Goal: Task Accomplishment & Management: Complete application form

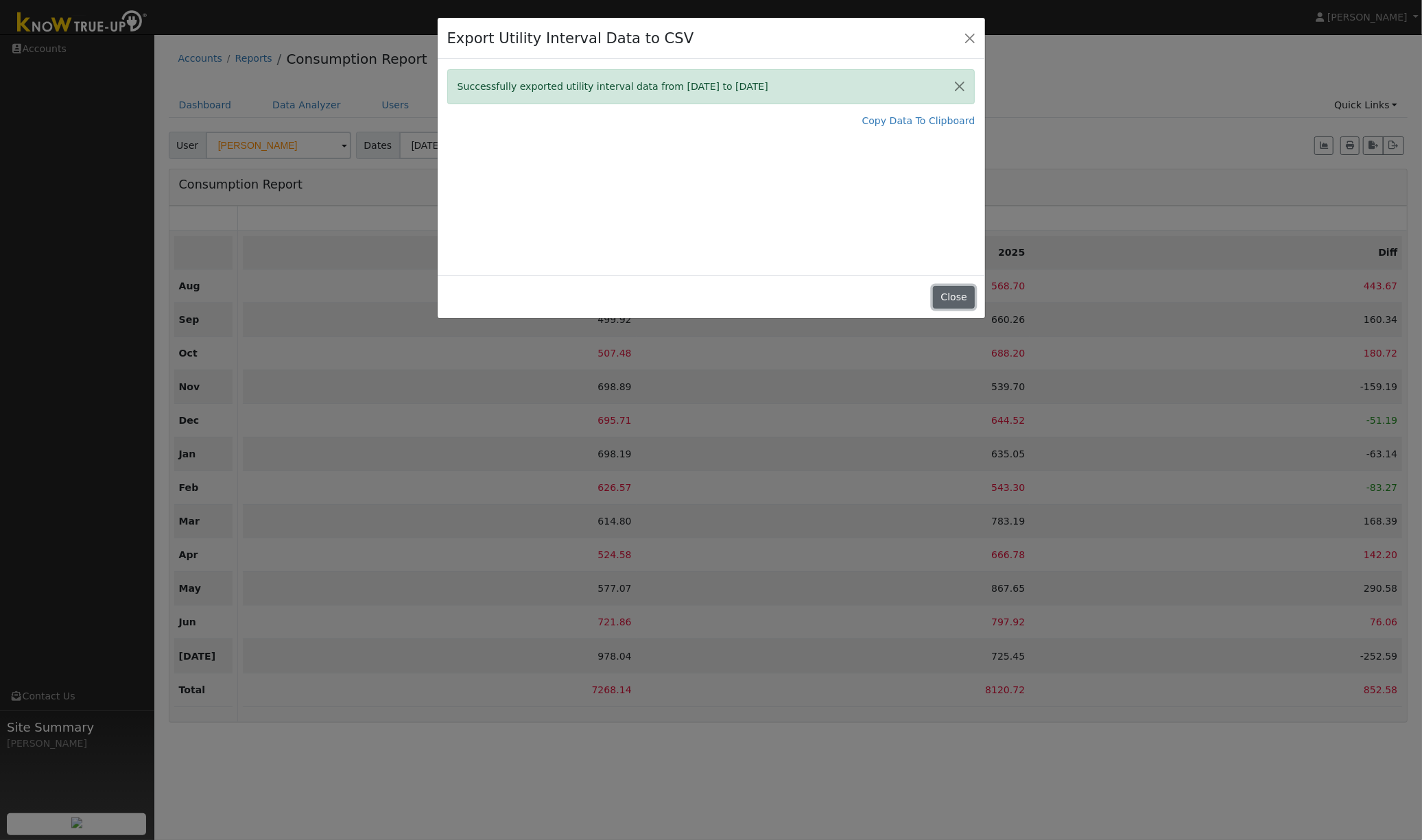
click at [953, 296] on button "Close" at bounding box center [954, 297] width 42 height 23
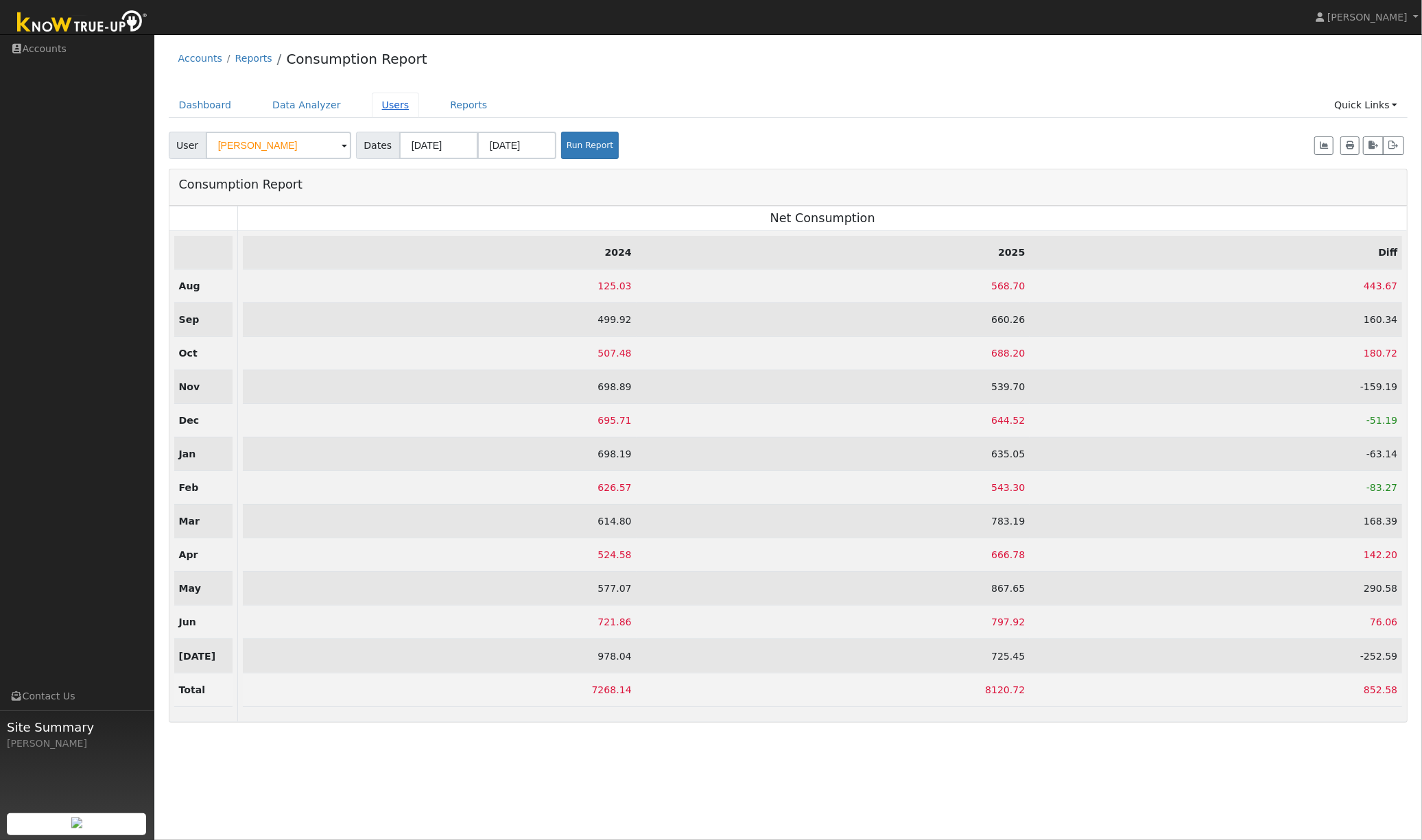
click at [388, 114] on link "Users" at bounding box center [395, 105] width 48 height 25
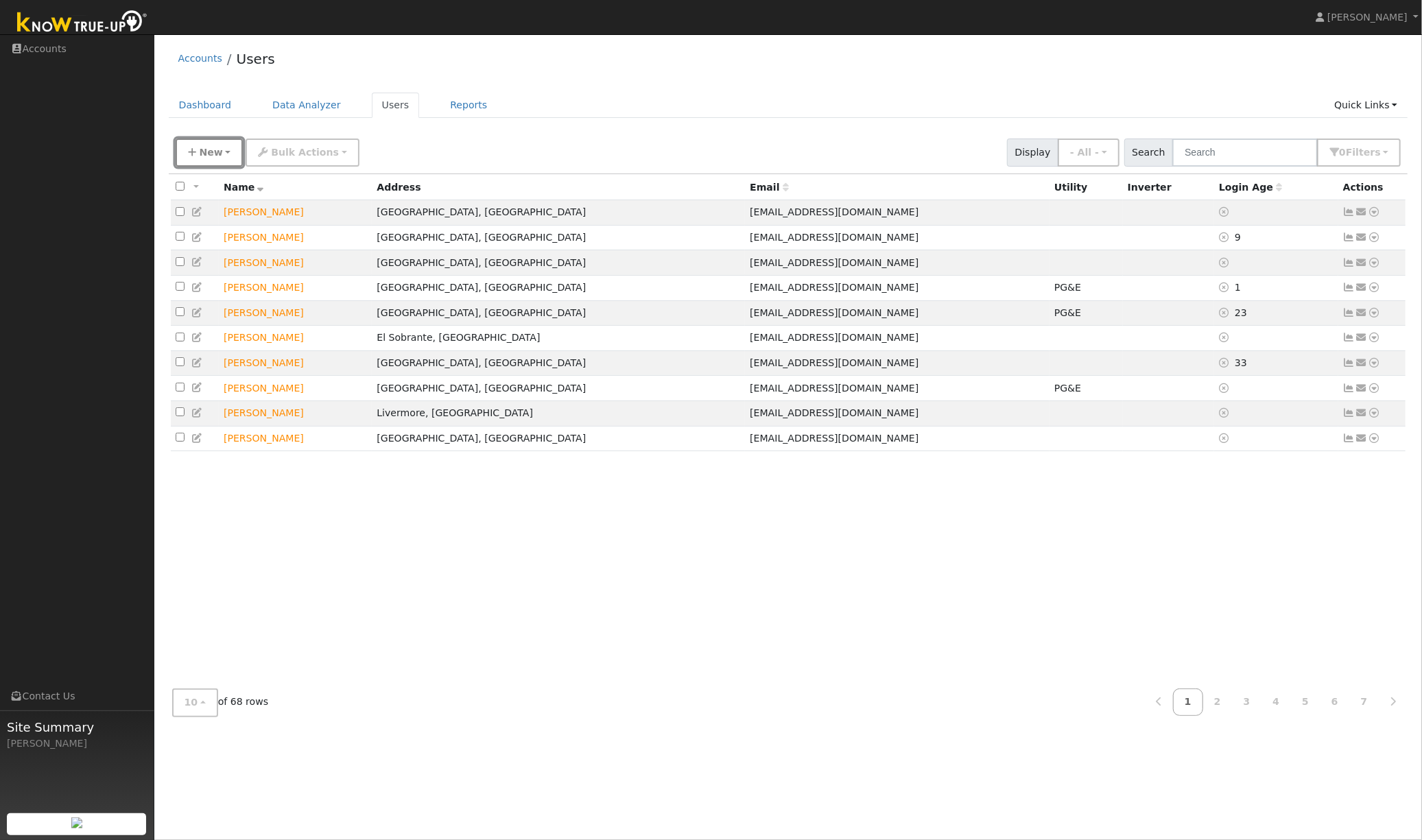
click at [206, 152] on span "New" at bounding box center [210, 152] width 23 height 11
click at [210, 183] on link "Quick Add" at bounding box center [233, 181] width 114 height 19
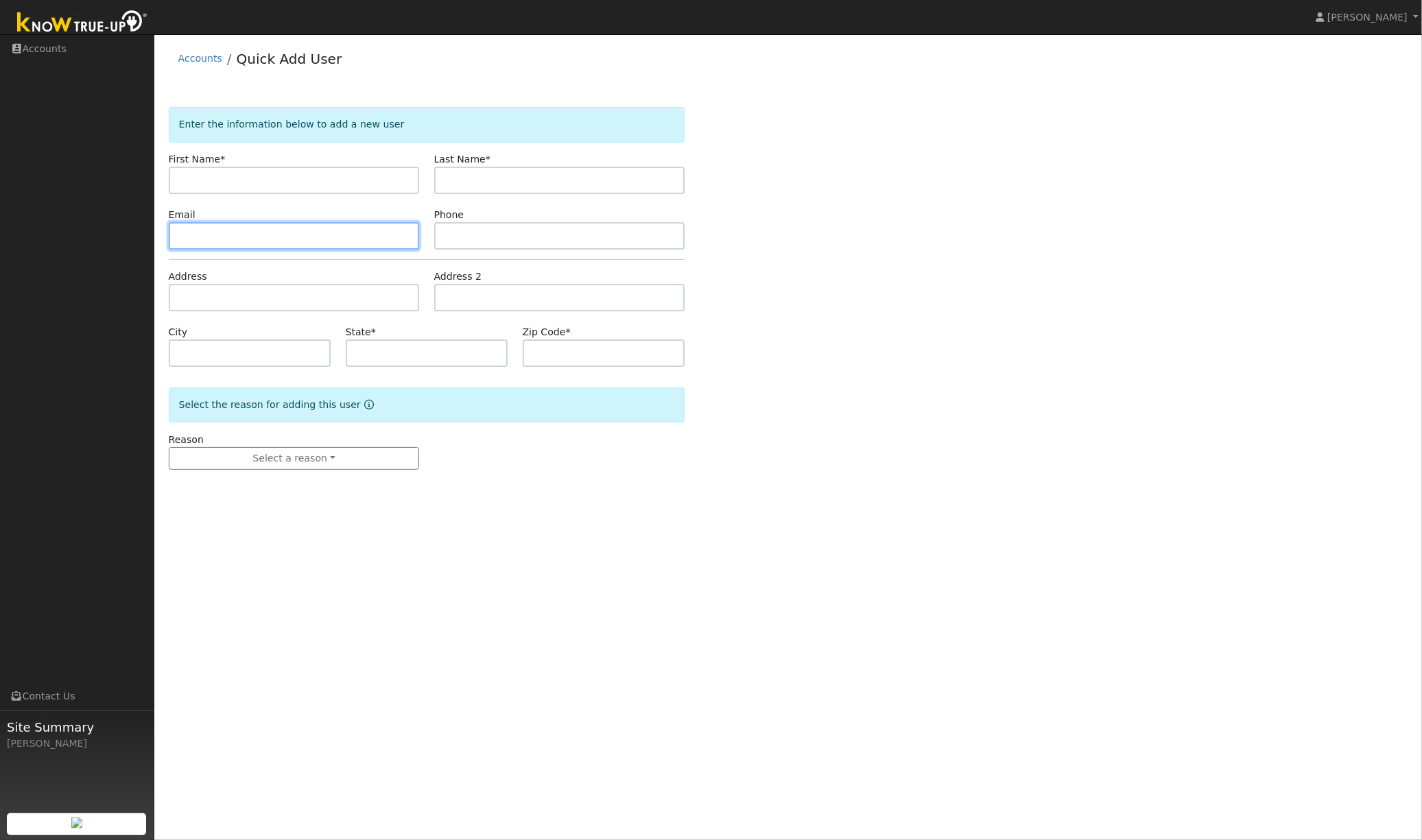
click at [224, 236] on input "text" at bounding box center [294, 236] width 251 height 27
paste input "anurag.ananya@gmail.com"
type input "anurag.ananya@gmail.com"
click at [459, 235] on input "text" at bounding box center [560, 236] width 251 height 27
paste input "7813925500"
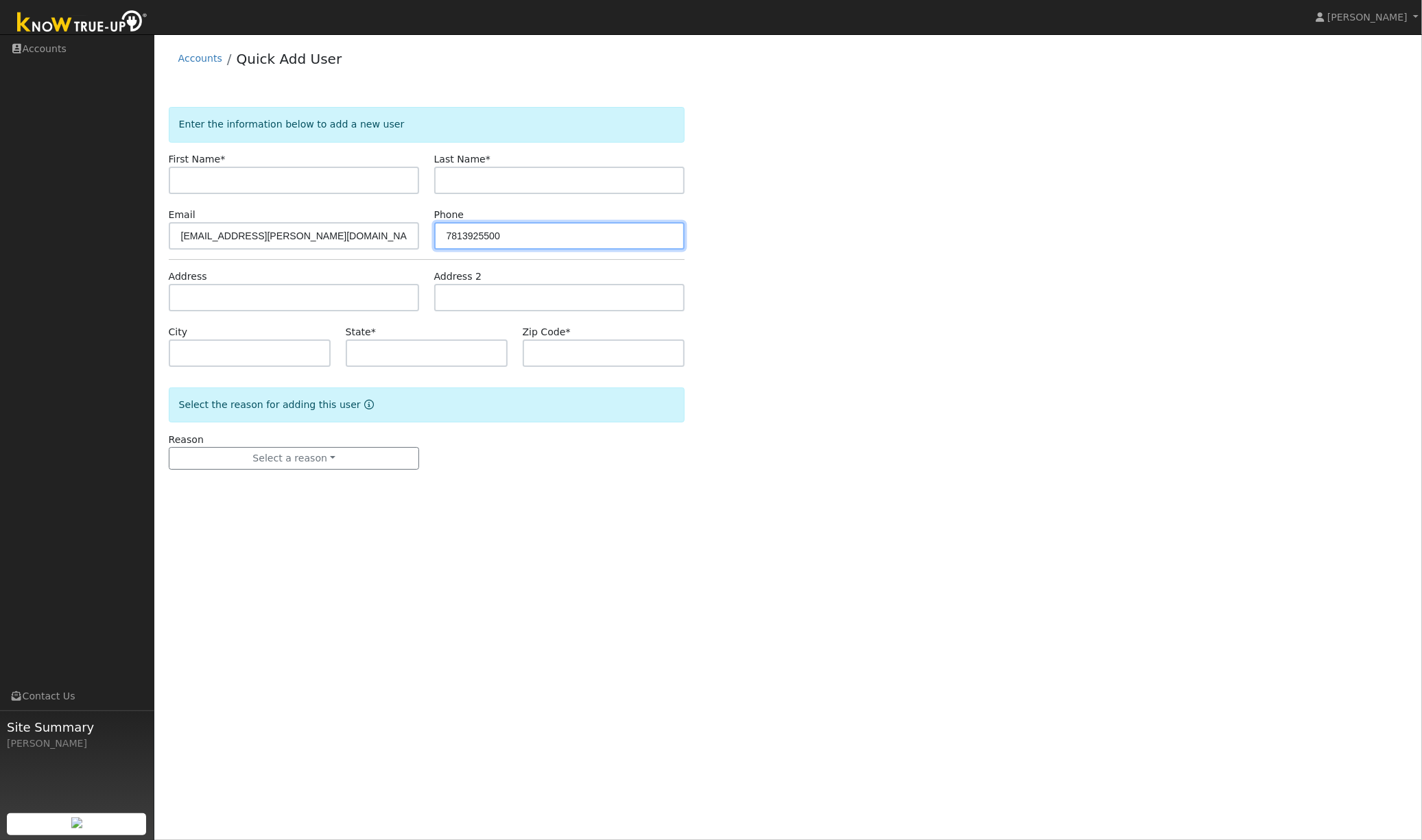
type input "7813925500"
click at [248, 187] on input "text" at bounding box center [294, 180] width 251 height 27
paste input "Ananya Anurag"
type input "Ananya Anurag"
click at [465, 184] on input "text" at bounding box center [560, 180] width 251 height 27
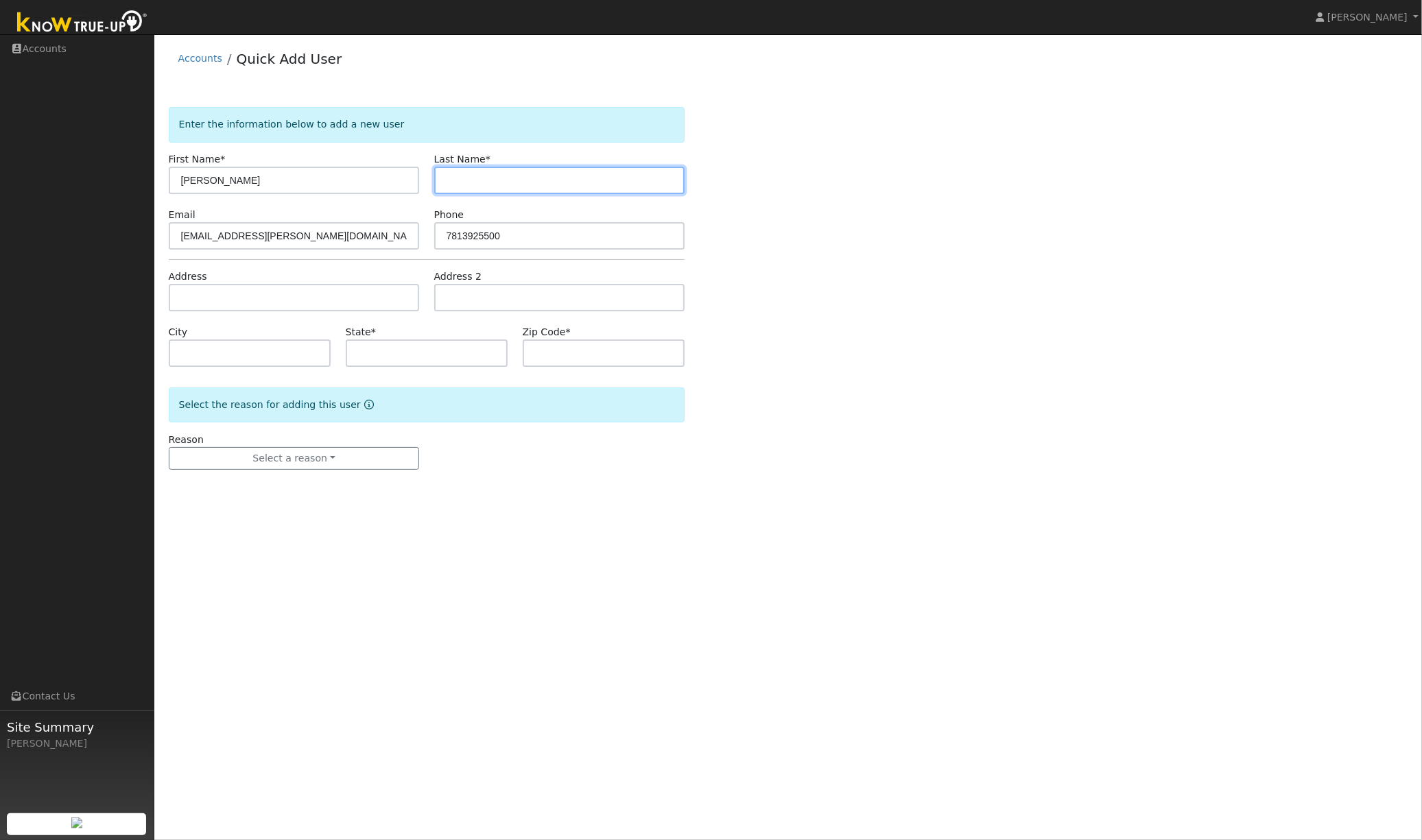
paste input "Ananya Anurag"
click at [479, 185] on input "Ananya Anurag" at bounding box center [560, 180] width 251 height 27
type input "Anurag"
click at [352, 187] on input "Ananya Anurag" at bounding box center [294, 180] width 251 height 27
type input "Ananya"
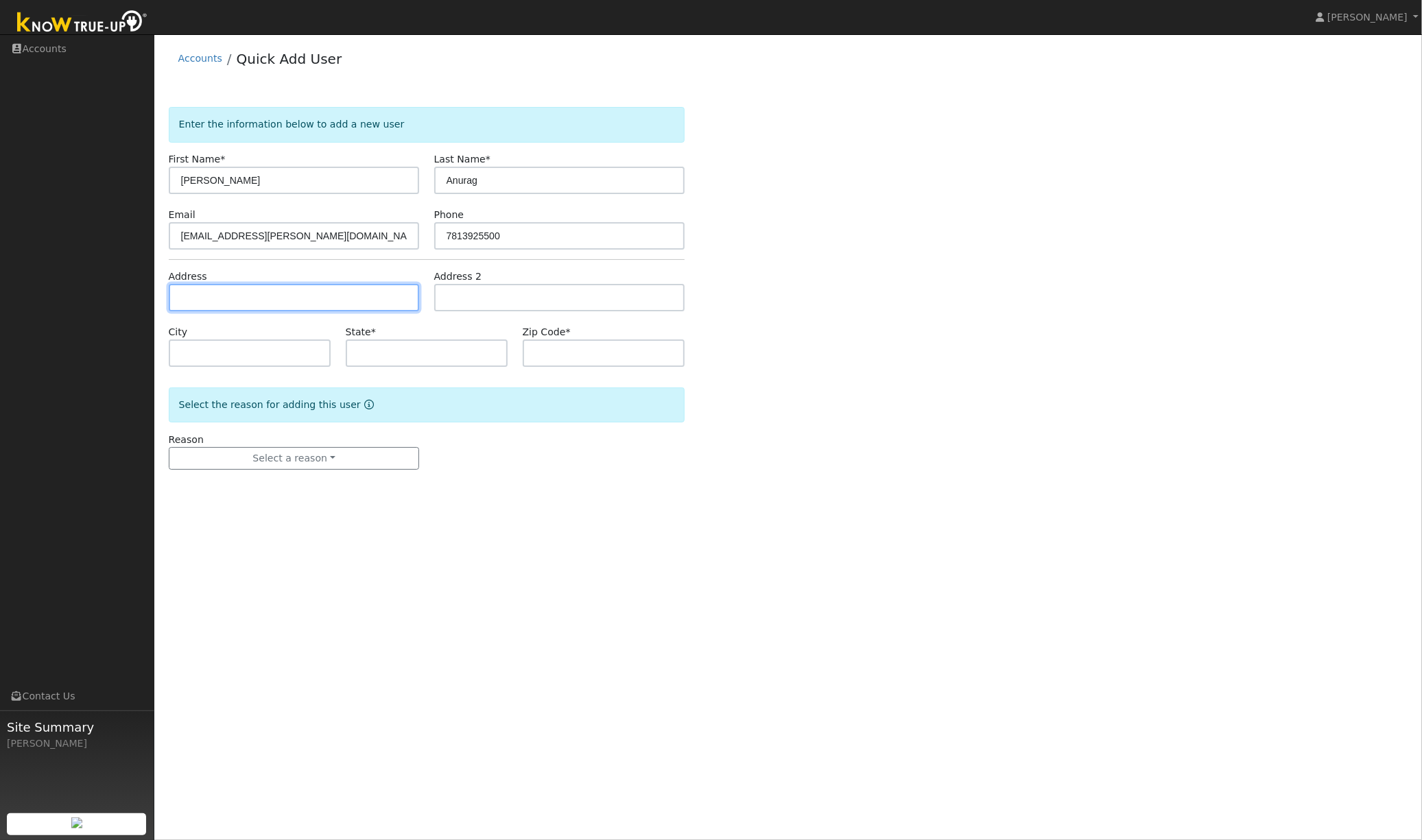
click at [220, 297] on input "text" at bounding box center [294, 297] width 251 height 27
paste input "7461 Highland Oaks Dr, Pleasanton, CA 94588, USA"
type input "7461 Highland Oaks Drive"
type input "Pleasanton"
type input "CA"
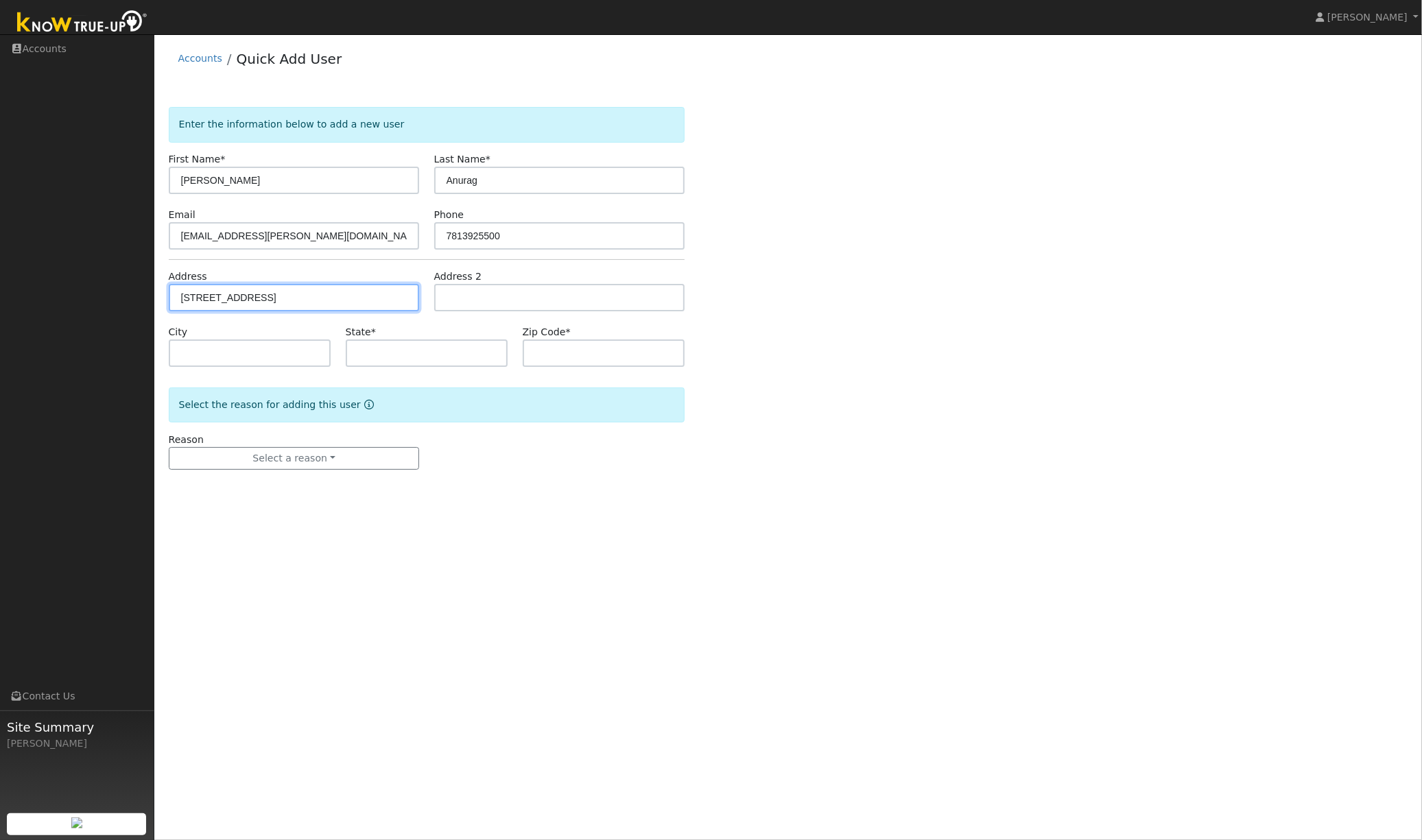
type input "94588"
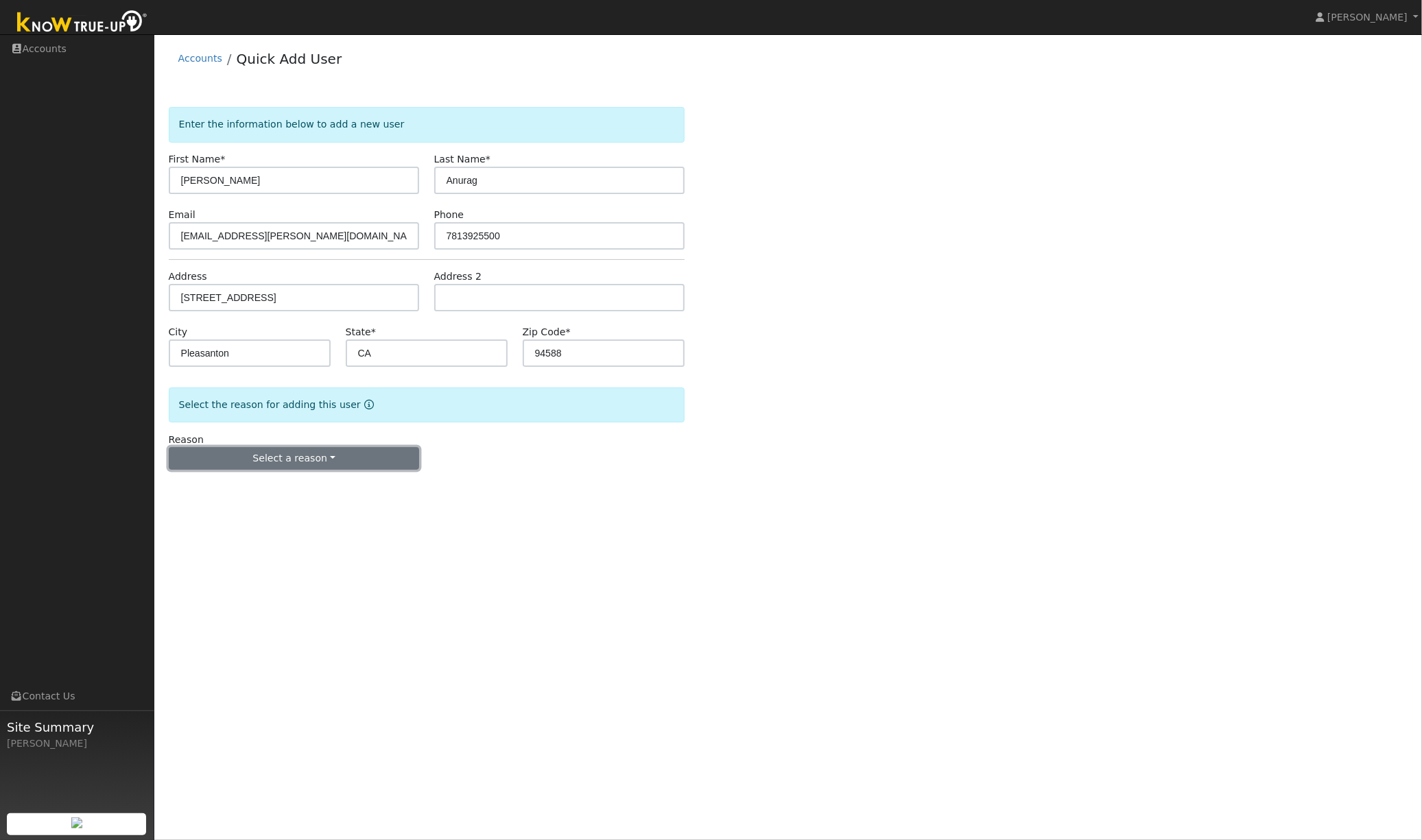
click at [297, 464] on button "Select a reason" at bounding box center [294, 458] width 251 height 23
click at [265, 489] on link "New lead" at bounding box center [245, 486] width 152 height 19
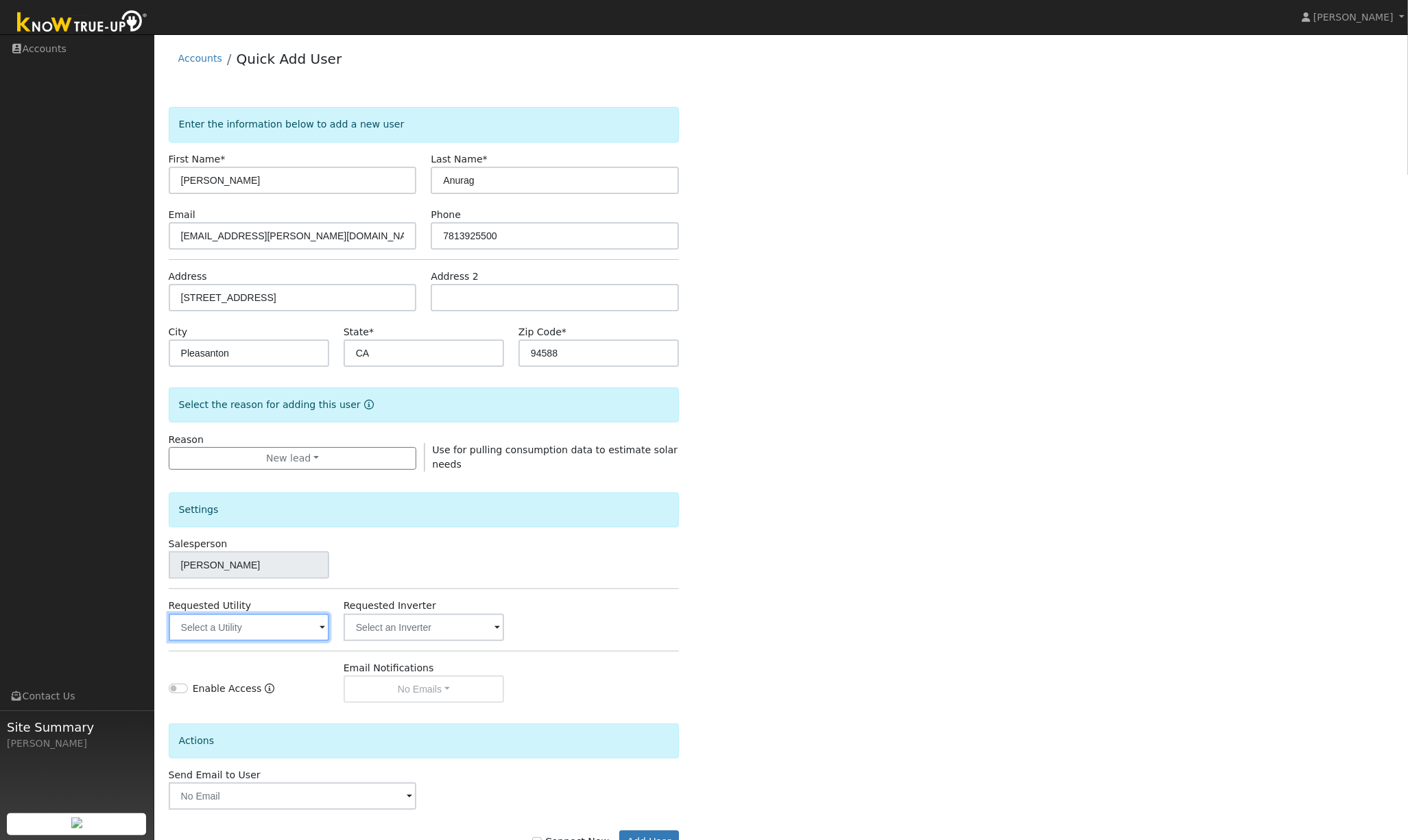
click at [276, 634] on input "text" at bounding box center [248, 627] width 160 height 27
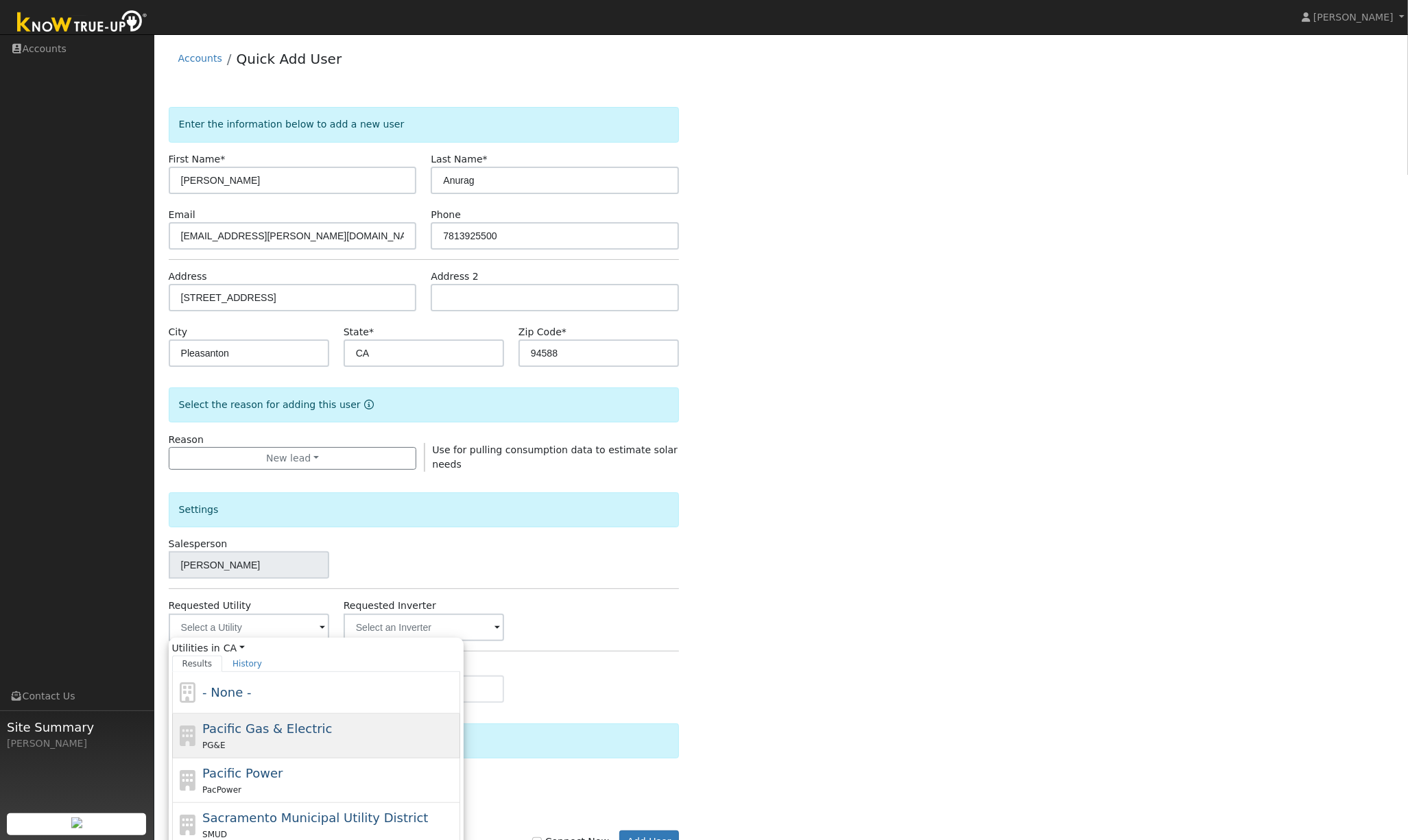
click at [256, 741] on div "PG&E" at bounding box center [329, 745] width 255 height 15
type input "Pacific Gas & Electric"
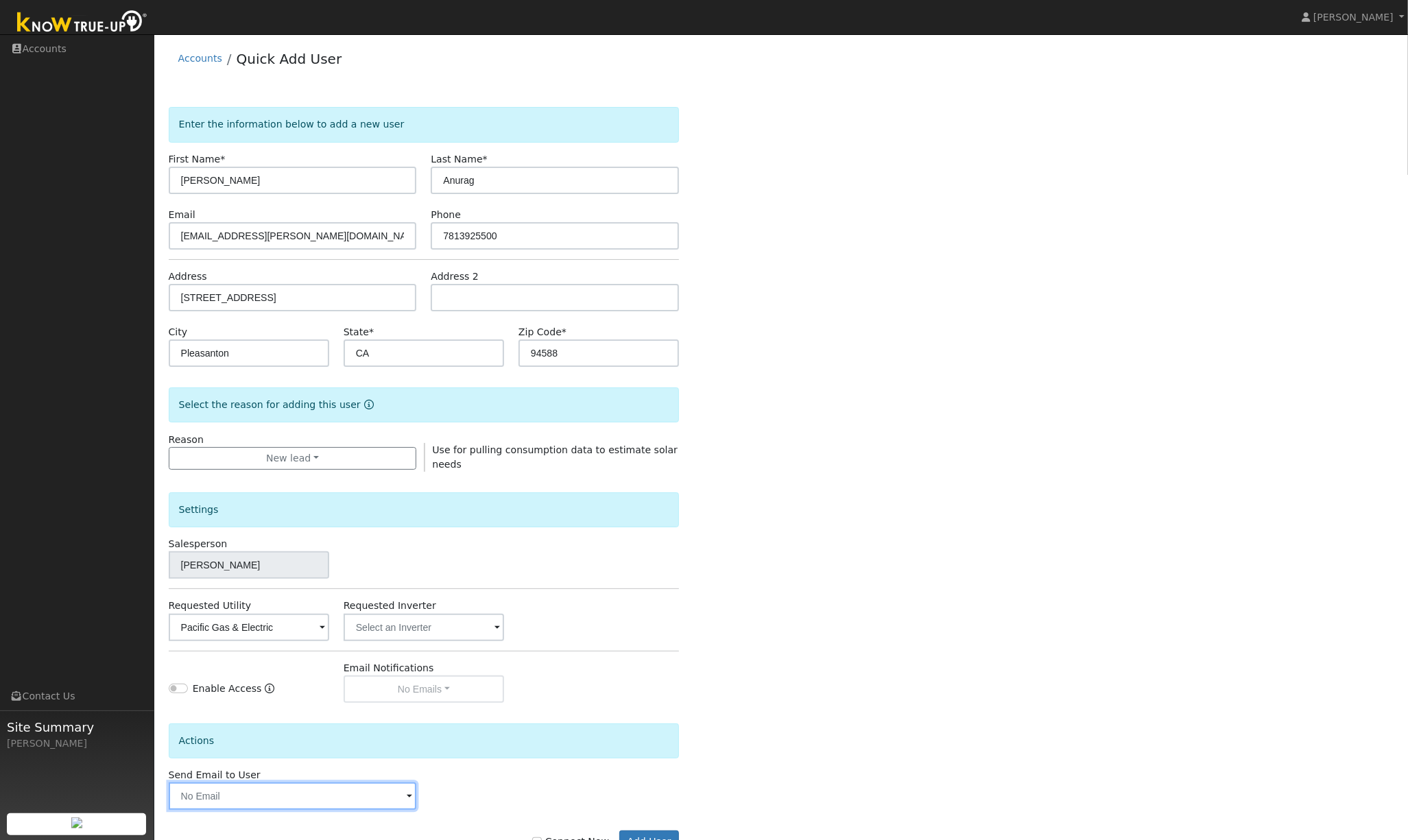
click at [353, 810] on input "text" at bounding box center [292, 796] width 248 height 27
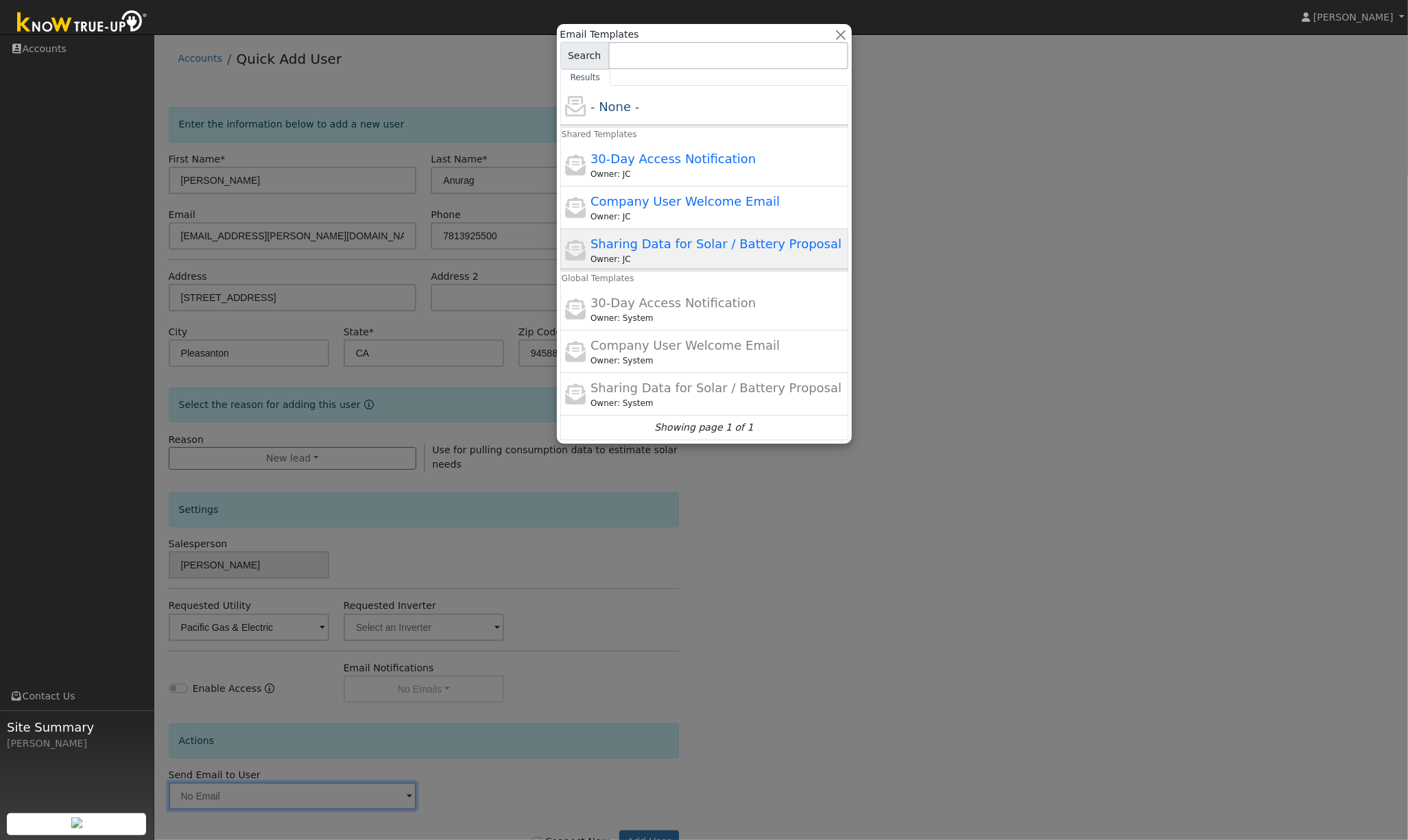
click at [673, 257] on div "Owner: JC" at bounding box center [718, 259] width 255 height 13
type input "Sharing Data for Solar / Battery Proposal"
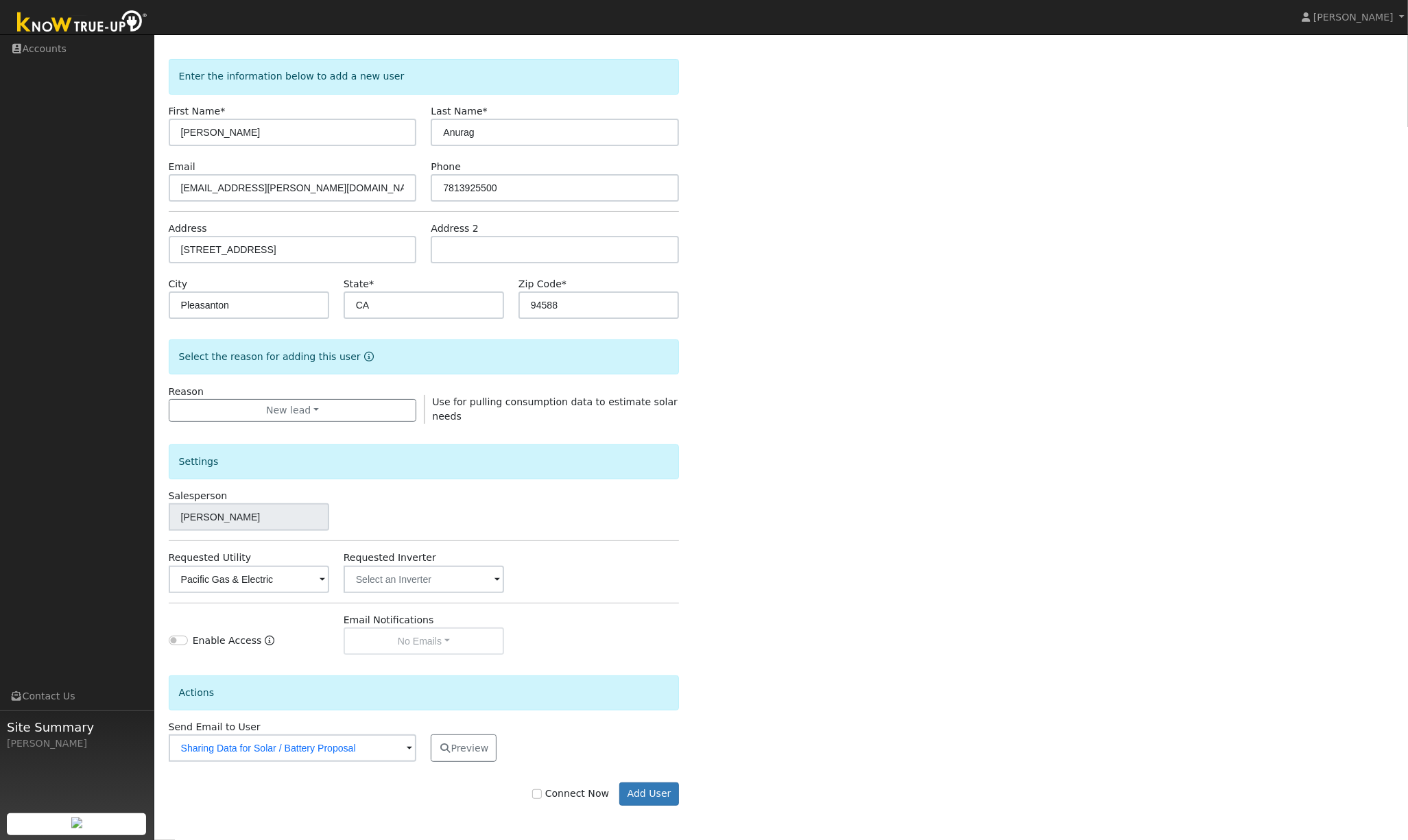
scroll to position [50, 0]
click at [655, 794] on button "Add User" at bounding box center [648, 794] width 59 height 23
